Goal: Transaction & Acquisition: Book appointment/travel/reservation

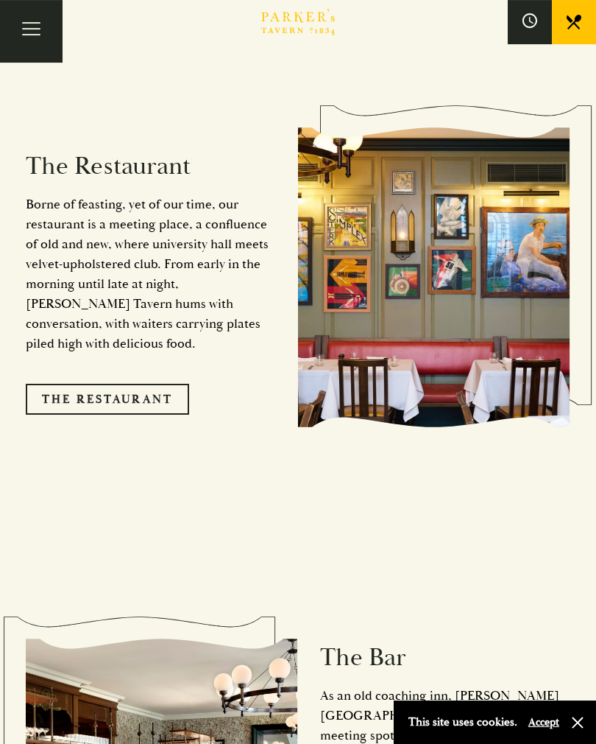
scroll to position [1364, 0]
click at [78, 384] on link "The Restaurant" at bounding box center [107, 399] width 163 height 31
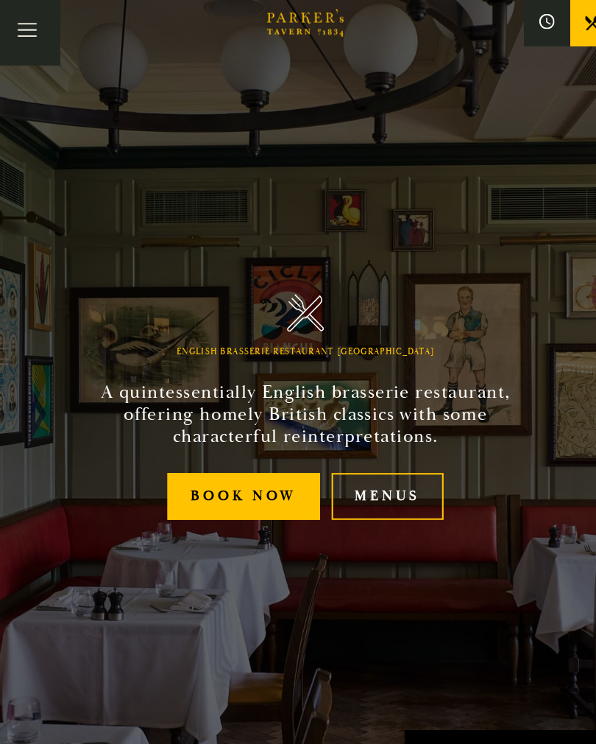
click at [371, 470] on link "Menus" at bounding box center [377, 476] width 108 height 45
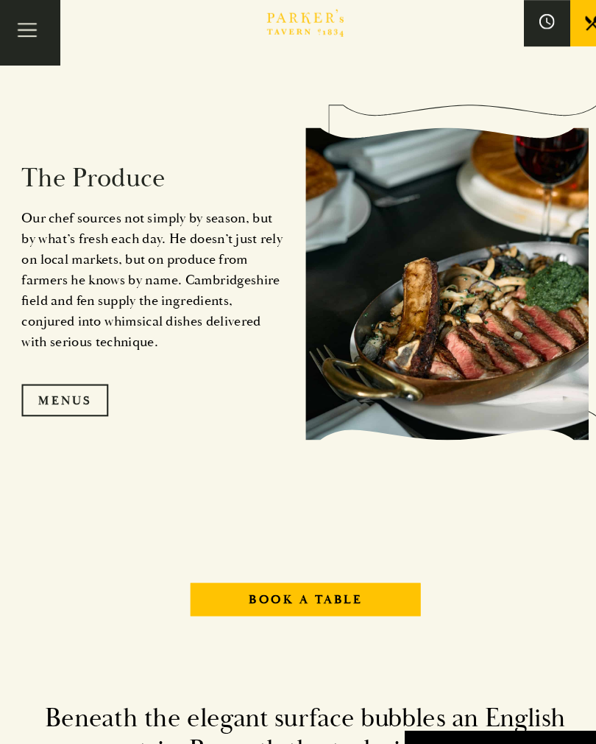
scroll to position [1339, 0]
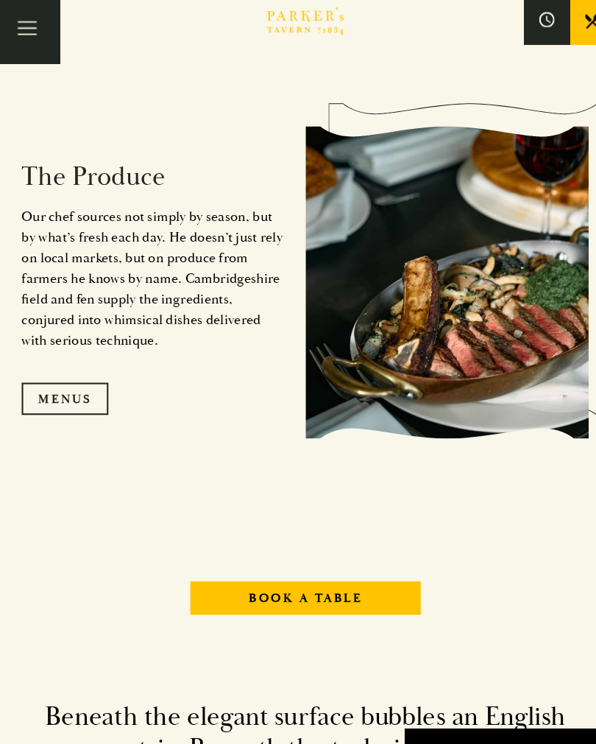
click at [63, 396] on link "Menus" at bounding box center [67, 384] width 83 height 31
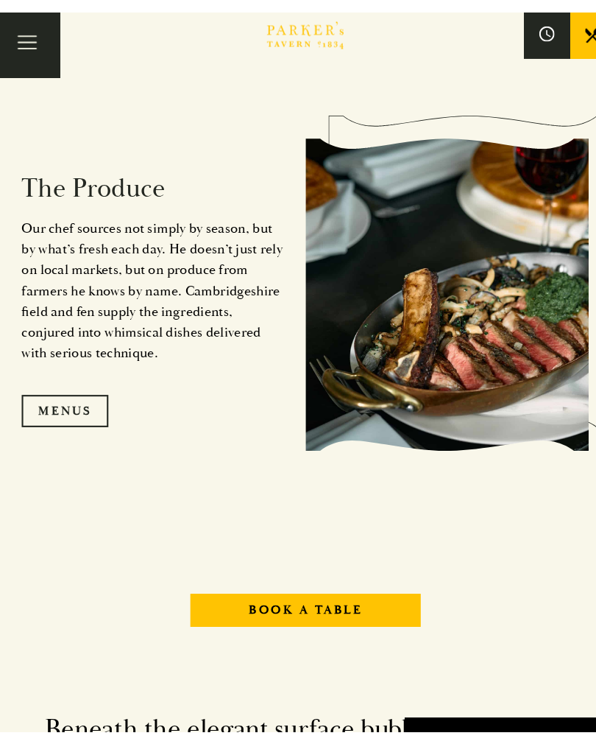
scroll to position [1335, 0]
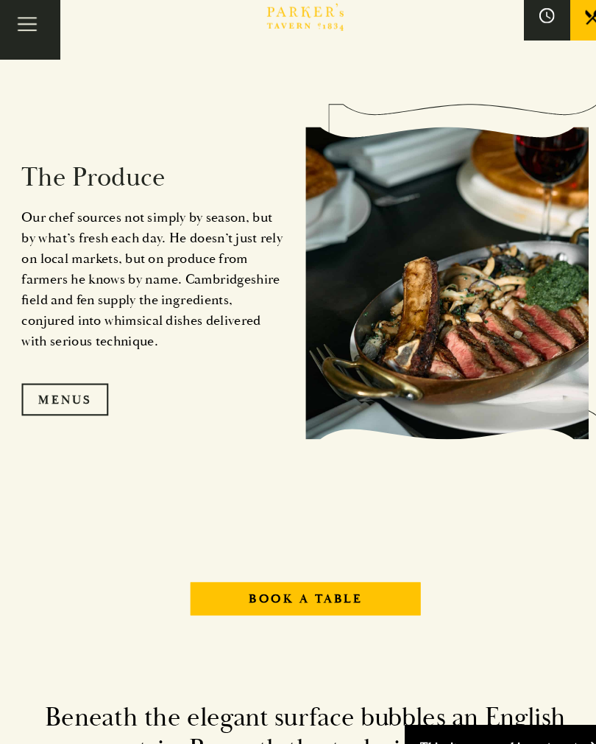
click at [60, 221] on p "Our chef sources not simply by season, but by what’s fresh each day. He doesn’t…" at bounding box center [151, 273] width 250 height 139
click at [29, 34] on span "Toggle navigation" at bounding box center [31, 34] width 18 height 1
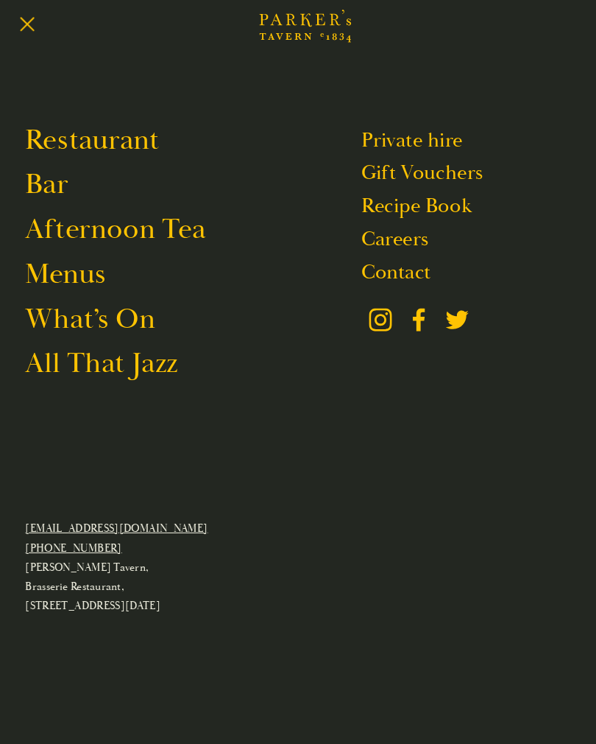
click at [52, 272] on link "Menus" at bounding box center [67, 268] width 77 height 35
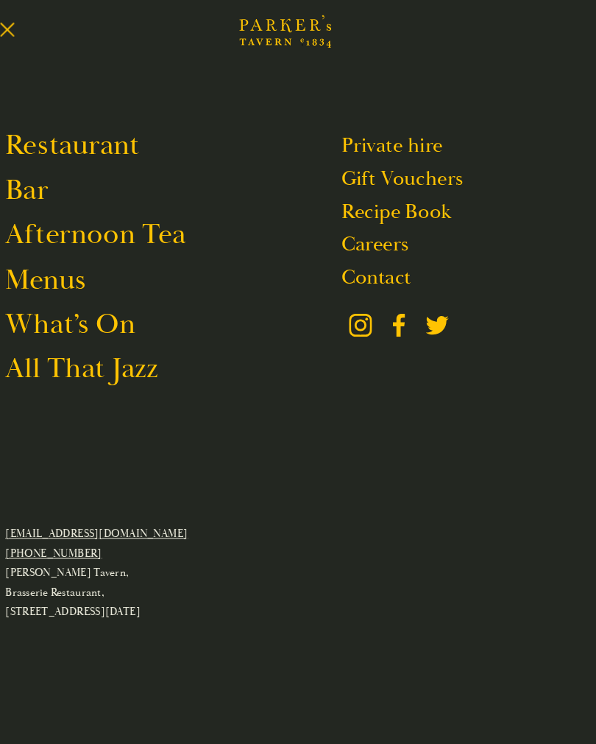
scroll to position [1434, 0]
click at [22, 35] on span "Toggle navigation" at bounding box center [31, 34] width 18 height 1
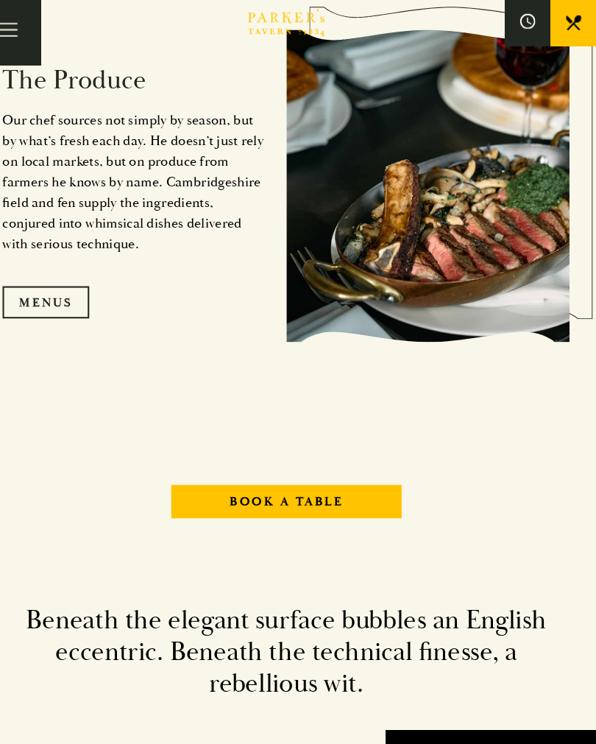
click at [262, 496] on link "Book A Table" at bounding box center [298, 480] width 221 height 31
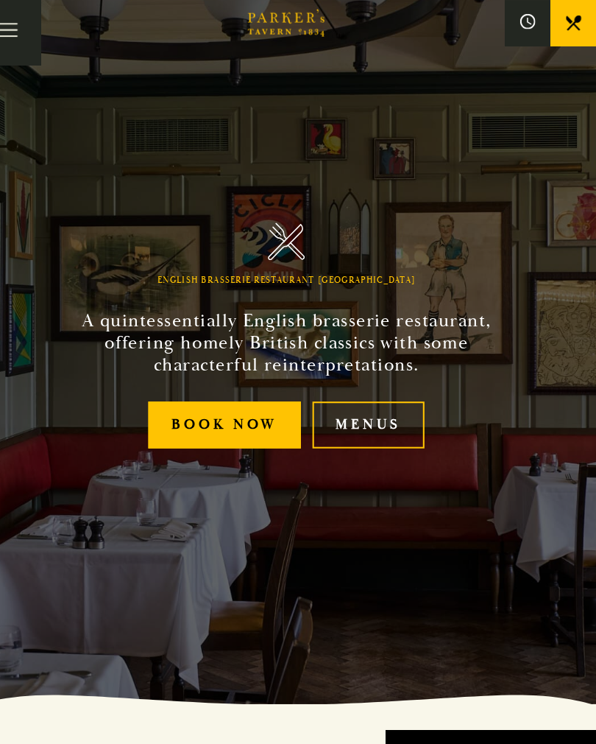
scroll to position [68, 0]
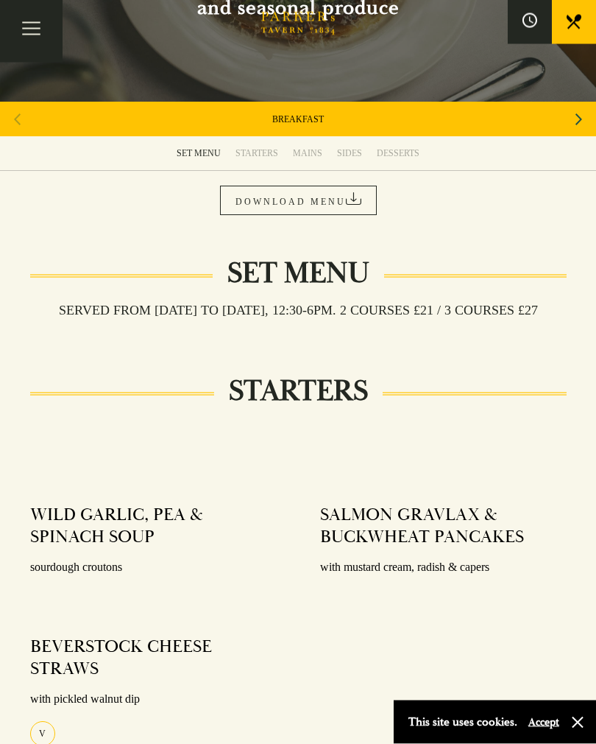
scroll to position [161, 0]
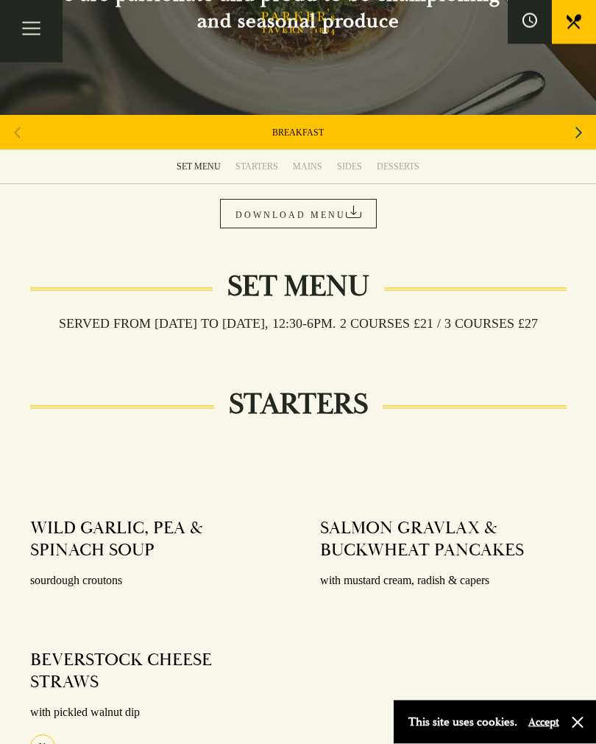
click at [311, 172] on link "MAINS" at bounding box center [308, 167] width 44 height 34
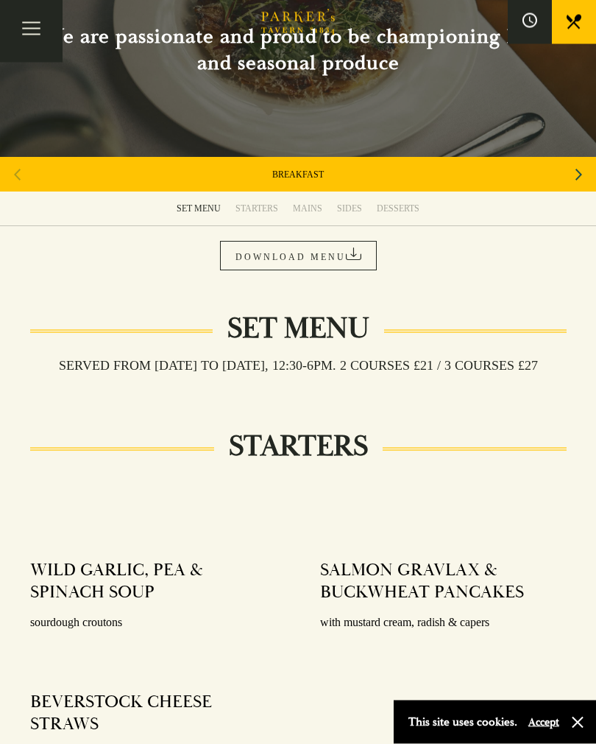
scroll to position [110, 0]
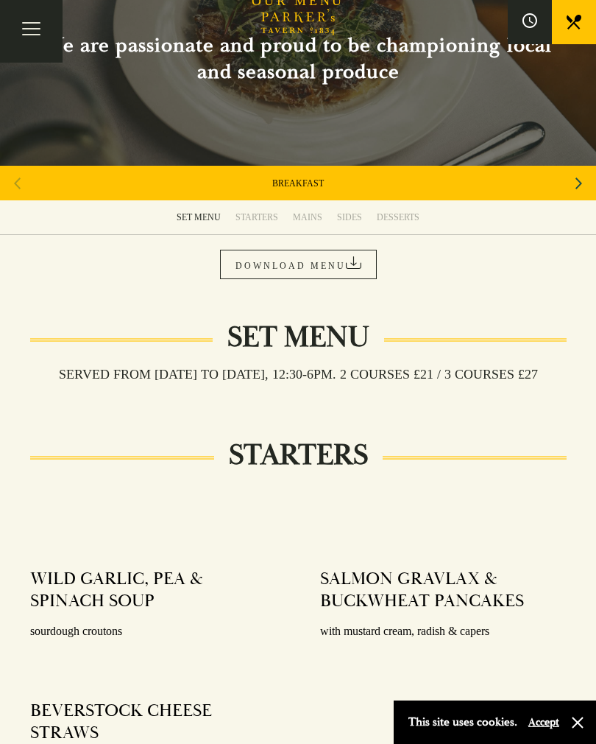
click at [306, 214] on div "MAINS" at bounding box center [307, 217] width 29 height 12
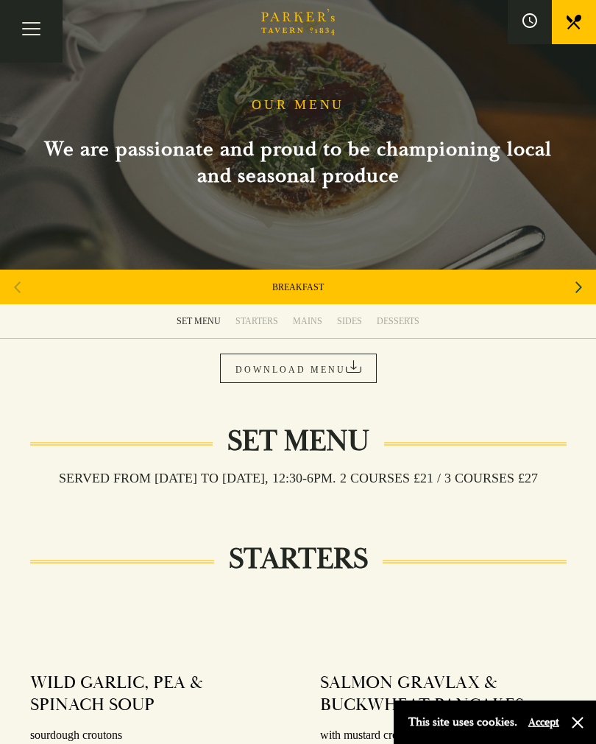
scroll to position [0, 0]
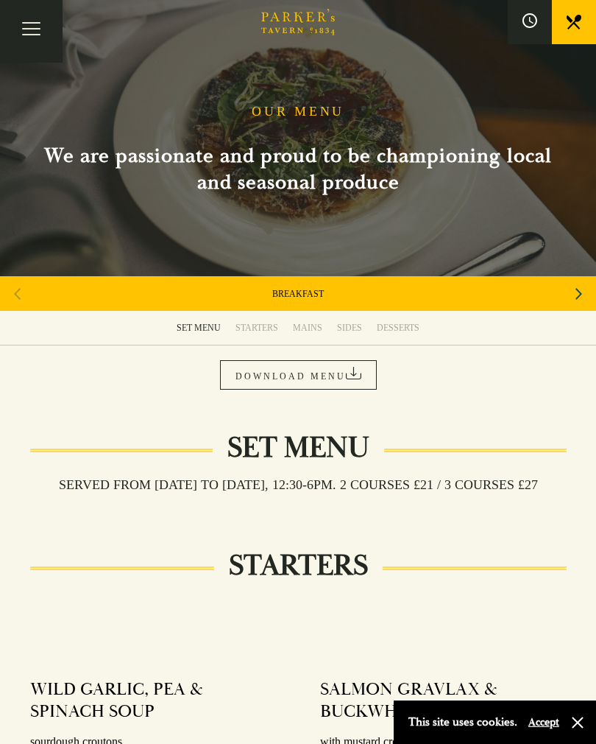
click at [309, 322] on div "MAINS" at bounding box center [307, 328] width 29 height 12
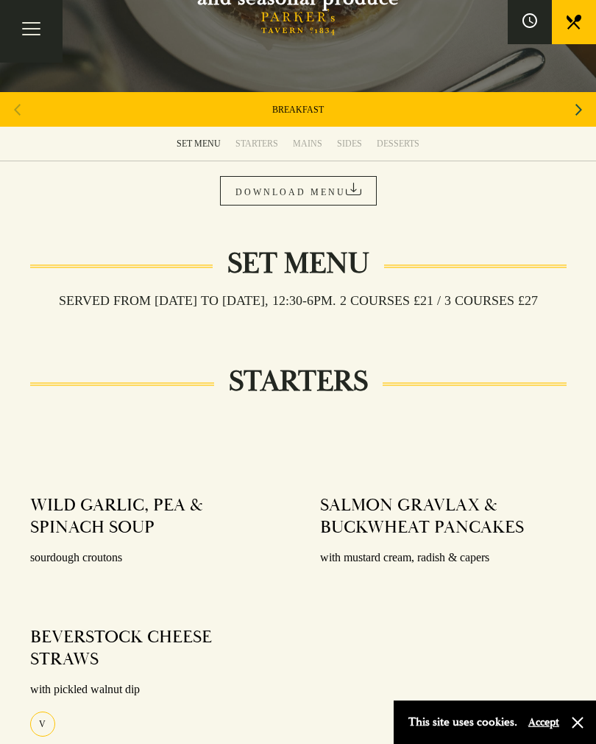
click at [0, 403] on div "STARTERS WILD GARLIC, PEA & SPINACH SOUP sourdough croutons BEVERSTOCK CHEESE S…" at bounding box center [298, 578] width 596 height 392
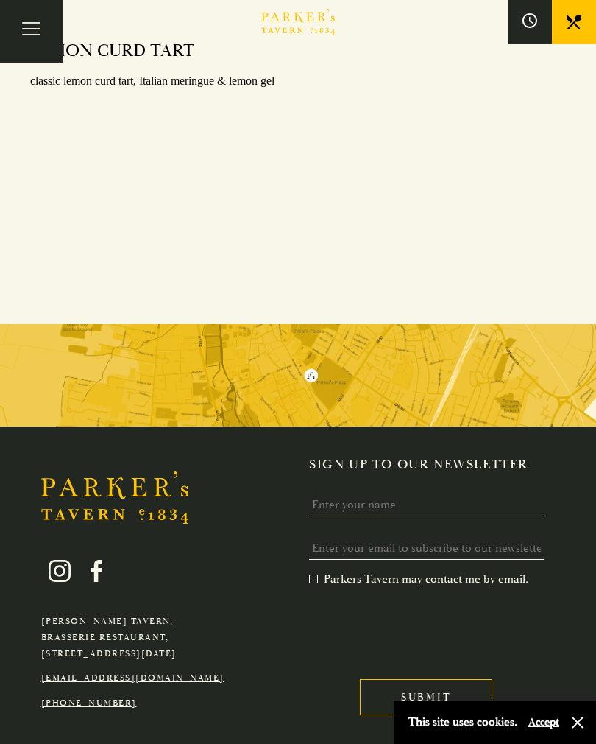
scroll to position [1988, 0]
